Goal: Task Accomplishment & Management: Manage account settings

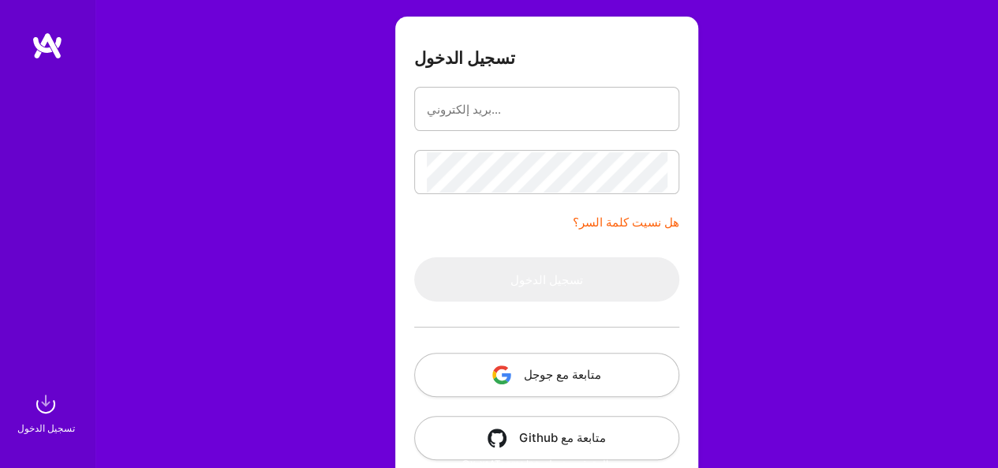
scroll to position [103, 0]
click at [551, 377] on font "متابعة مع جوجل" at bounding box center [562, 373] width 77 height 15
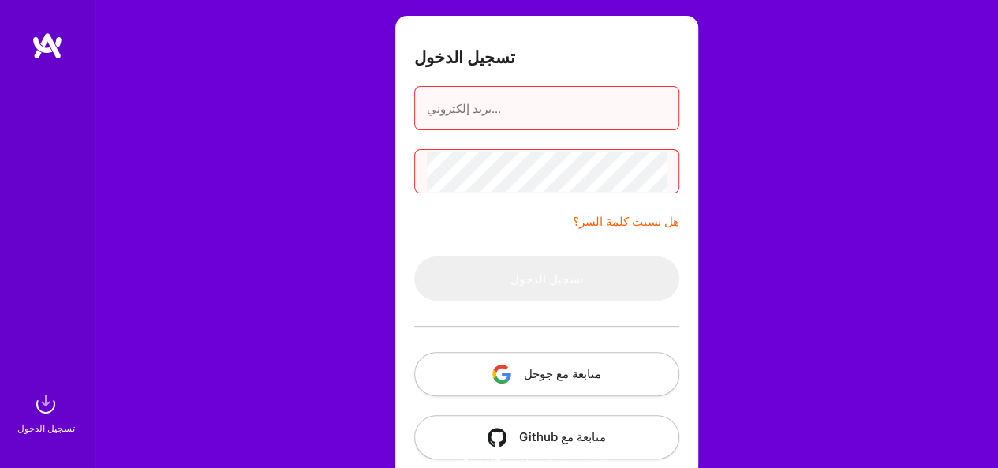
click at [438, 363] on button "متابعة مع جوجل" at bounding box center [546, 374] width 265 height 44
click at [551, 109] on input "email" at bounding box center [547, 108] width 240 height 40
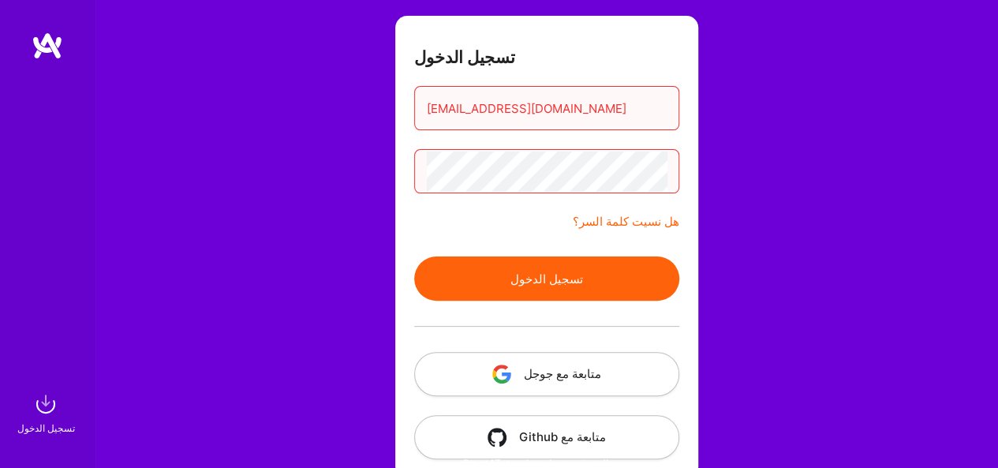
click at [515, 266] on button "تسجيل الدخول" at bounding box center [546, 279] width 265 height 44
click at [571, 284] on font "تسجيل الدخول" at bounding box center [547, 279] width 73 height 15
drag, startPoint x: 571, startPoint y: 301, endPoint x: 589, endPoint y: 282, distance: 25.7
click at [589, 282] on form "تسجيل الدخول [EMAIL_ADDRESS][DOMAIN_NAME] هل نسيت كلمة السر؟ تسجيل الدخول متابع…" at bounding box center [546, 247] width 303 height 462
click at [589, 282] on button "تسجيل الدخول" at bounding box center [546, 279] width 265 height 44
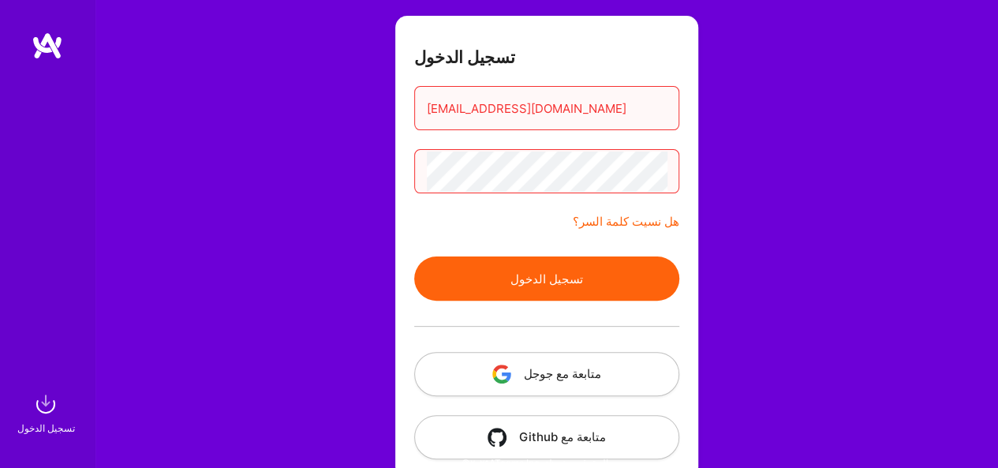
click at [589, 282] on button "تسجيل الدخول" at bounding box center [546, 279] width 265 height 44
click at [451, 275] on button "تسجيل الدخول" at bounding box center [546, 279] width 265 height 44
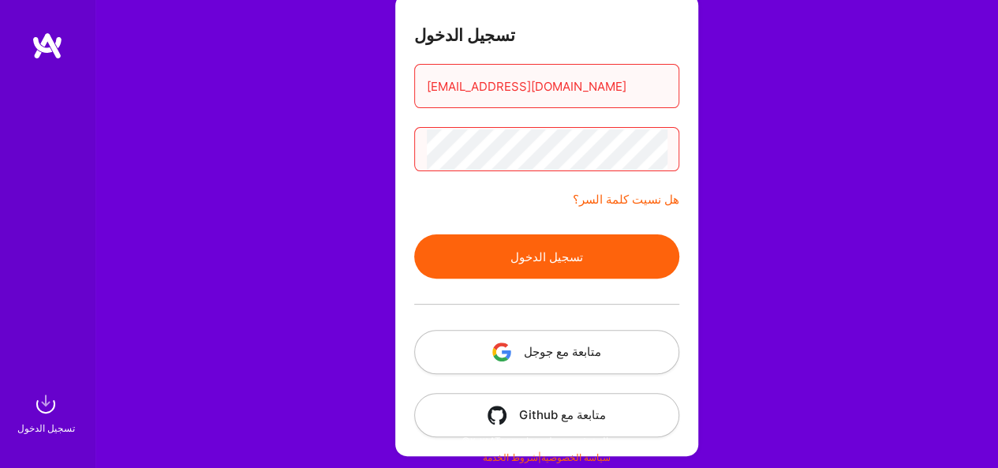
click at [541, 346] on font "متابعة مع جوجل" at bounding box center [562, 351] width 77 height 15
click at [52, 422] on div "تسجيل الدخول" at bounding box center [46, 428] width 58 height 17
click at [528, 419] on font "متابعة مع Github" at bounding box center [562, 414] width 87 height 15
click at [547, 411] on font "متابعة مع Github" at bounding box center [562, 414] width 87 height 15
click at [838, 400] on div "حساب OAuth مفقود الاسم" at bounding box center [871, 416] width 189 height 40
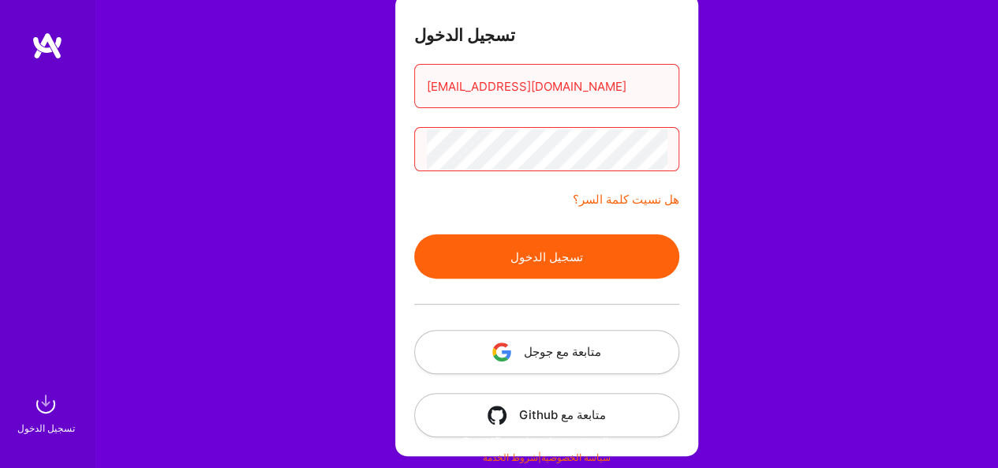
click at [664, 77] on input "[EMAIL_ADDRESS][DOMAIN_NAME]" at bounding box center [547, 86] width 240 height 40
type input "a"
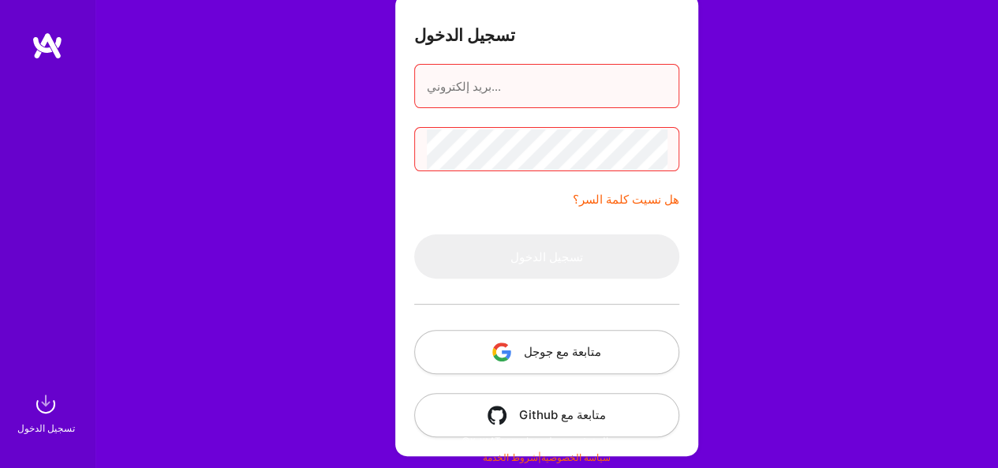
click at [526, 97] on input "email" at bounding box center [547, 86] width 240 height 40
click at [526, 92] on input "email" at bounding box center [547, 86] width 240 height 40
click at [545, 95] on input "email" at bounding box center [547, 86] width 240 height 40
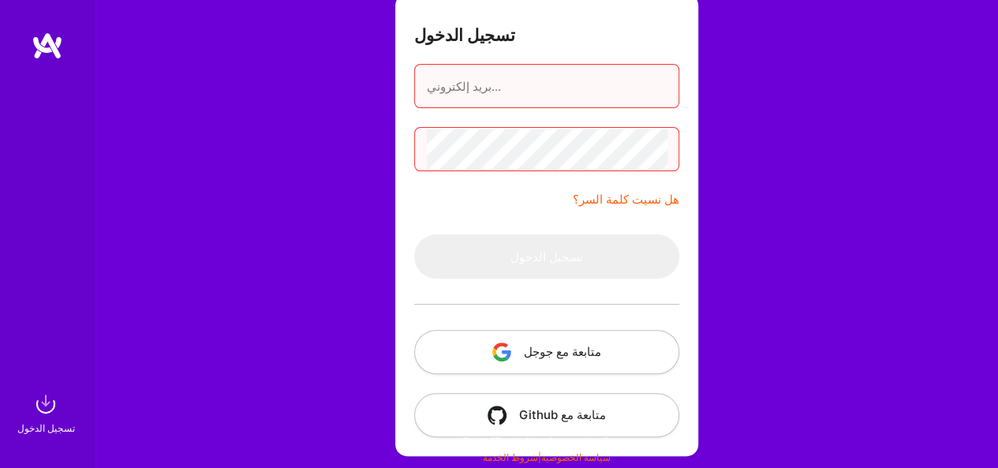
click at [545, 95] on input "email" at bounding box center [547, 86] width 240 height 40
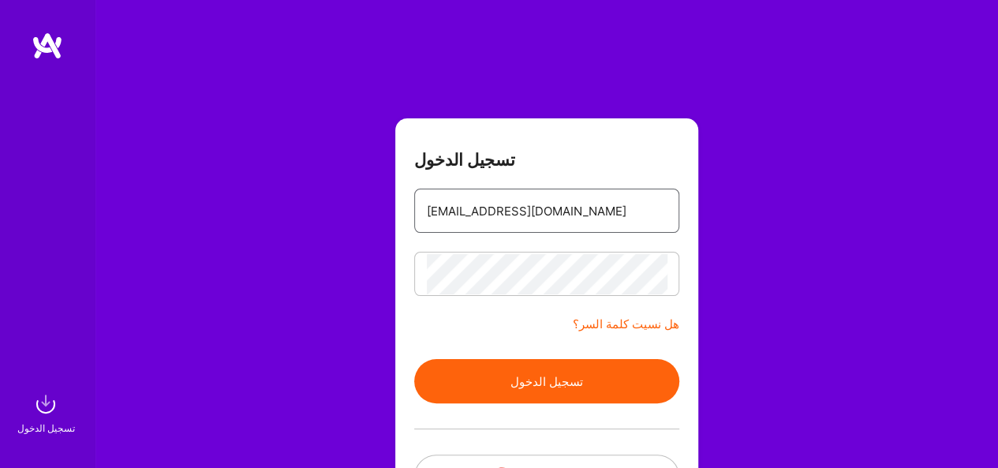
click at [571, 204] on input "[EMAIL_ADDRESS][DOMAIN_NAME]" at bounding box center [547, 211] width 240 height 40
click at [671, 205] on div "[EMAIL_ADDRESS][DOMAIN_NAME]" at bounding box center [546, 211] width 265 height 44
type input "m"
click at [474, 201] on input "m" at bounding box center [547, 211] width 240 height 40
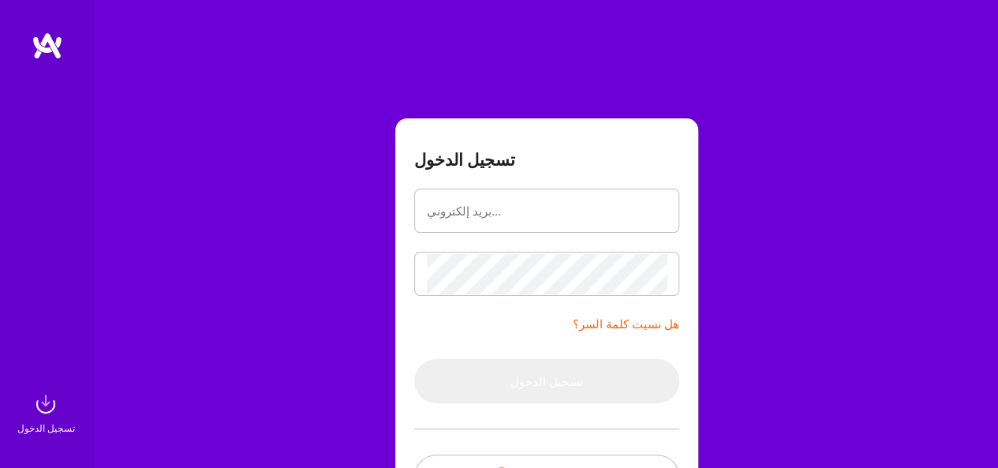
click at [602, 298] on form "تسجيل الدخول هل نسيت كلمة السر؟ تسجيل الدخول متابعة مع جوجل متابعة مع Github" at bounding box center [546, 349] width 303 height 462
click at [575, 204] on input "email" at bounding box center [547, 211] width 240 height 40
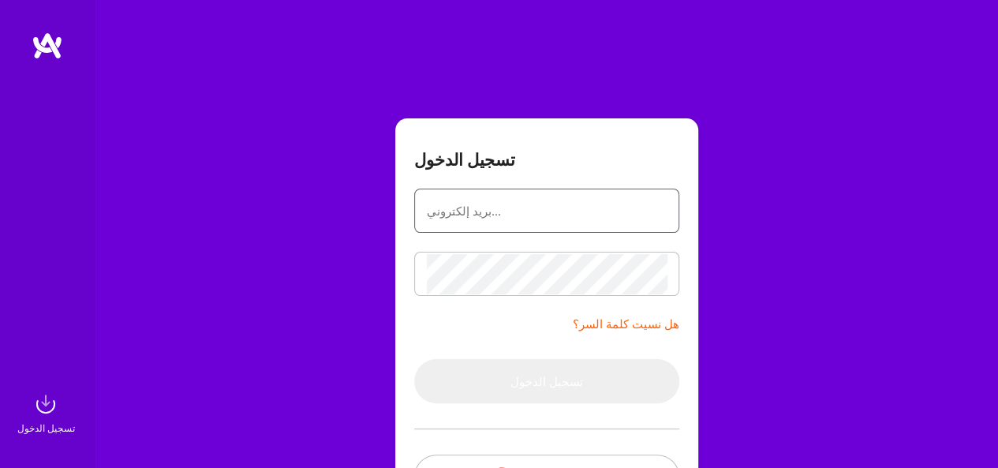
click at [575, 204] on input "email" at bounding box center [547, 211] width 240 height 40
type input "A"
click at [575, 204] on input "email" at bounding box center [547, 211] width 240 height 40
type input "[EMAIL_ADDRESS][DOMAIN_NAME]"
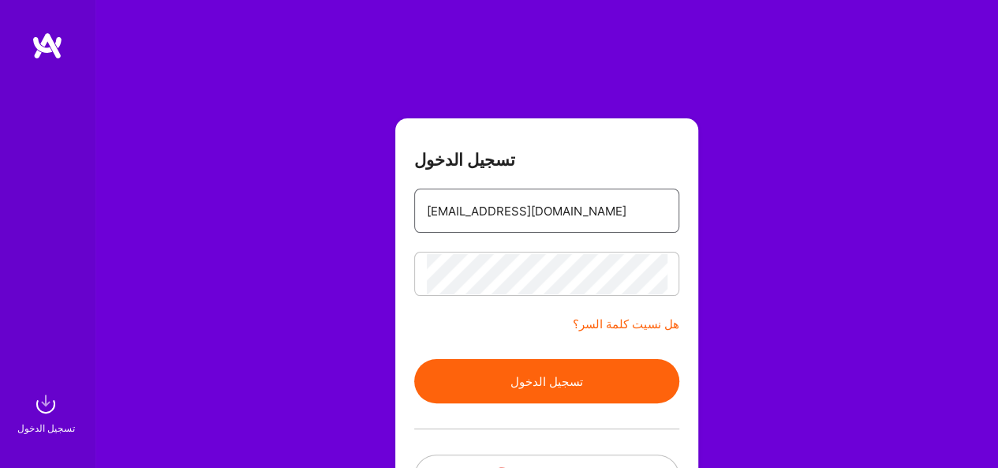
drag, startPoint x: 663, startPoint y: 219, endPoint x: 635, endPoint y: 251, distance: 42.5
click at [635, 251] on form "تسجيل الدخول [EMAIL_ADDRESS][DOMAIN_NAME] هل نسيت كلمة السر؟ تسجيل الدخول متابع…" at bounding box center [546, 349] width 303 height 462
click at [648, 234] on form "تسجيل الدخول [EMAIL_ADDRESS][DOMAIN_NAME] هل نسيت كلمة السر؟ تسجيل الدخول متابع…" at bounding box center [546, 349] width 303 height 462
click at [676, 208] on div "[EMAIL_ADDRESS][DOMAIN_NAME]" at bounding box center [546, 211] width 265 height 44
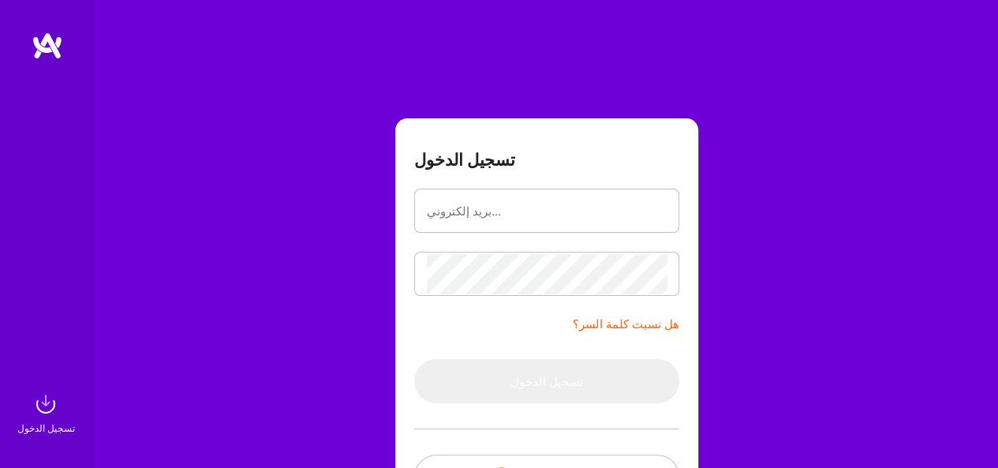
click at [502, 353] on form "تسجيل الدخول هل نسيت كلمة السر؟ تسجيل الدخول متابعة مع جوجل متابعة مع [PERSON_N…" at bounding box center [546, 349] width 303 height 462
click at [669, 275] on div at bounding box center [546, 274] width 265 height 44
click at [626, 209] on input "email" at bounding box center [547, 211] width 240 height 40
type input "A"
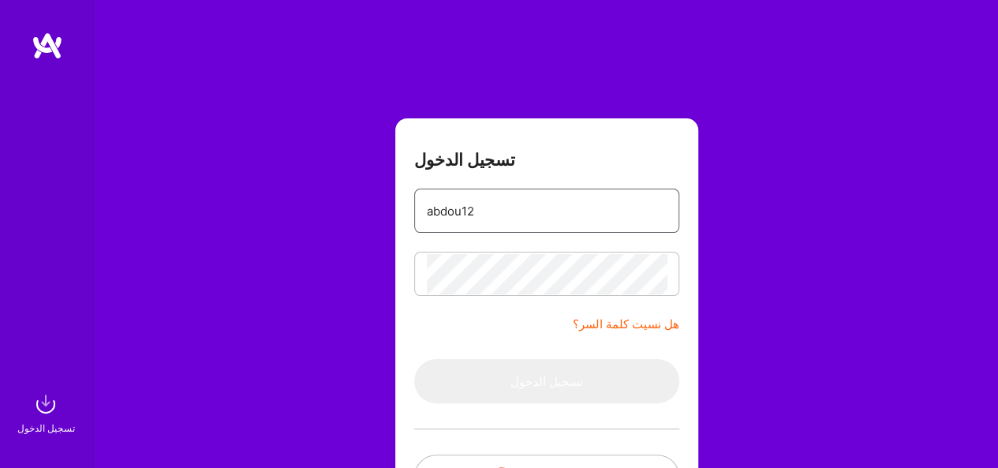
type input "[EMAIL_ADDRESS][DOMAIN_NAME]"
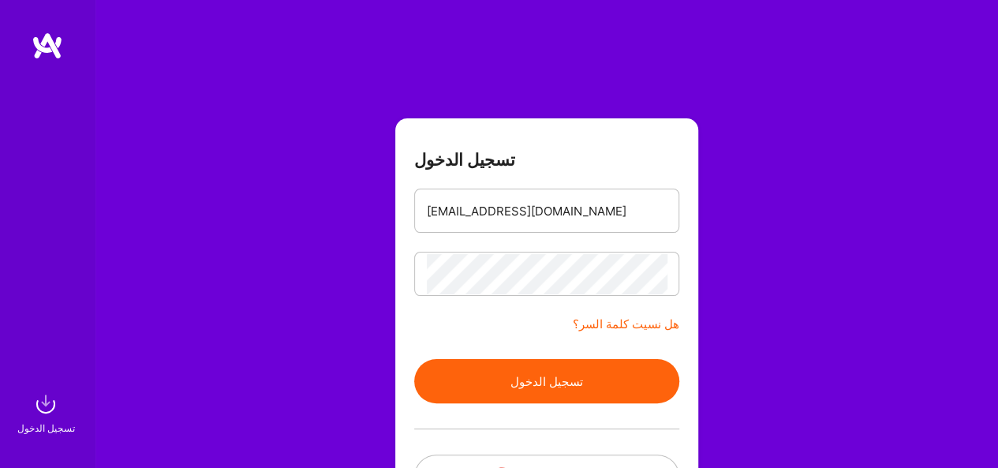
click at [456, 377] on button "تسجيل الدخول" at bounding box center [546, 381] width 265 height 44
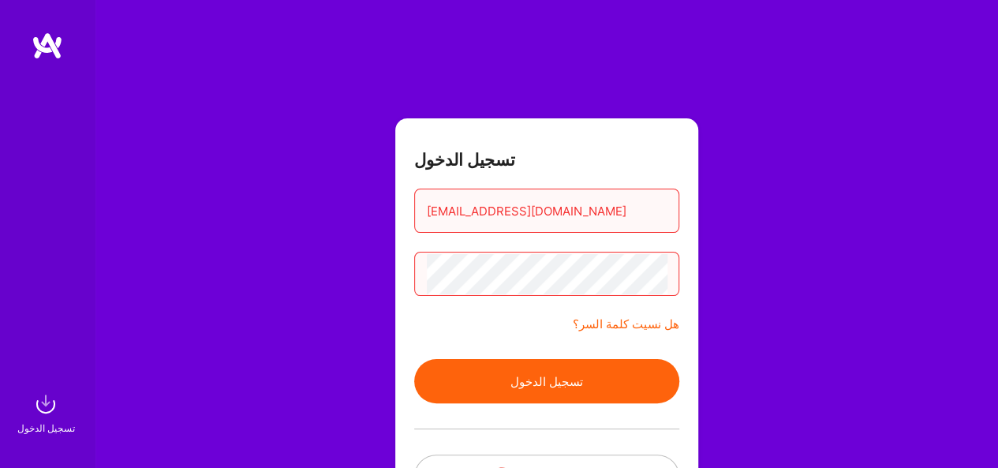
click at [456, 377] on button "تسجيل الدخول" at bounding box center [546, 381] width 265 height 44
click at [453, 365] on button "تسجيل الدخول" at bounding box center [546, 381] width 265 height 44
click at [620, 315] on link "هل نسيت كلمة السر؟" at bounding box center [626, 324] width 107 height 19
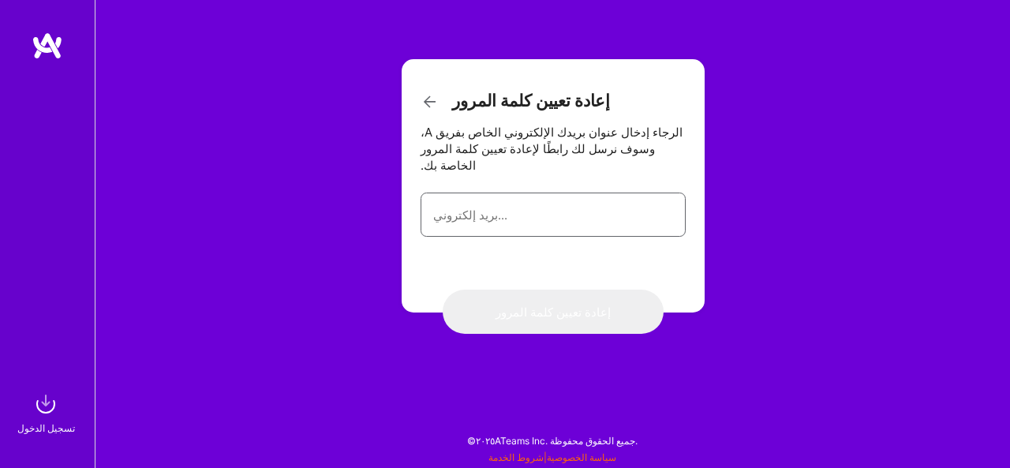
click at [573, 208] on input "email" at bounding box center [553, 215] width 240 height 40
type input "A"
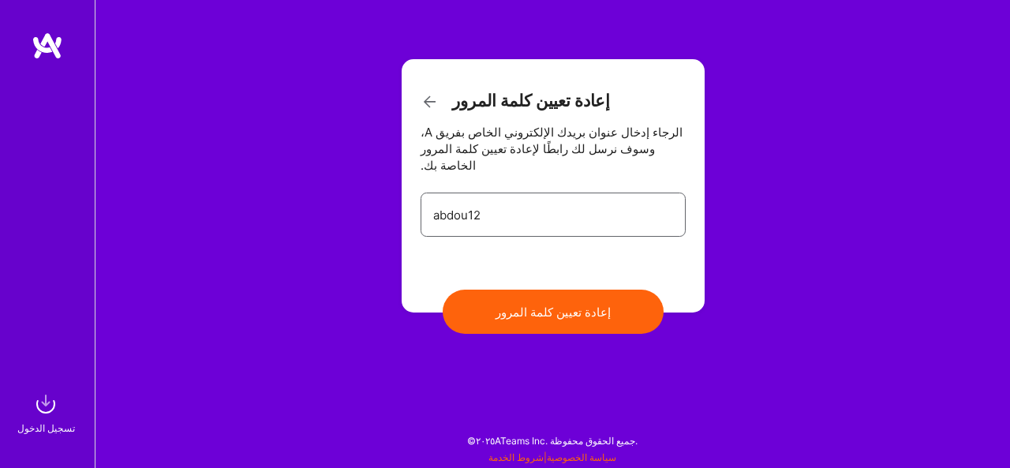
type input "abdou12mastr@gmail.com"
click at [531, 305] on font "إعادة تعيين كلمة المرور" at bounding box center [553, 312] width 115 height 15
click at [571, 305] on font "إعادة تعيين كلمة المرور" at bounding box center [553, 312] width 115 height 15
